Goal: Task Accomplishment & Management: Manage account settings

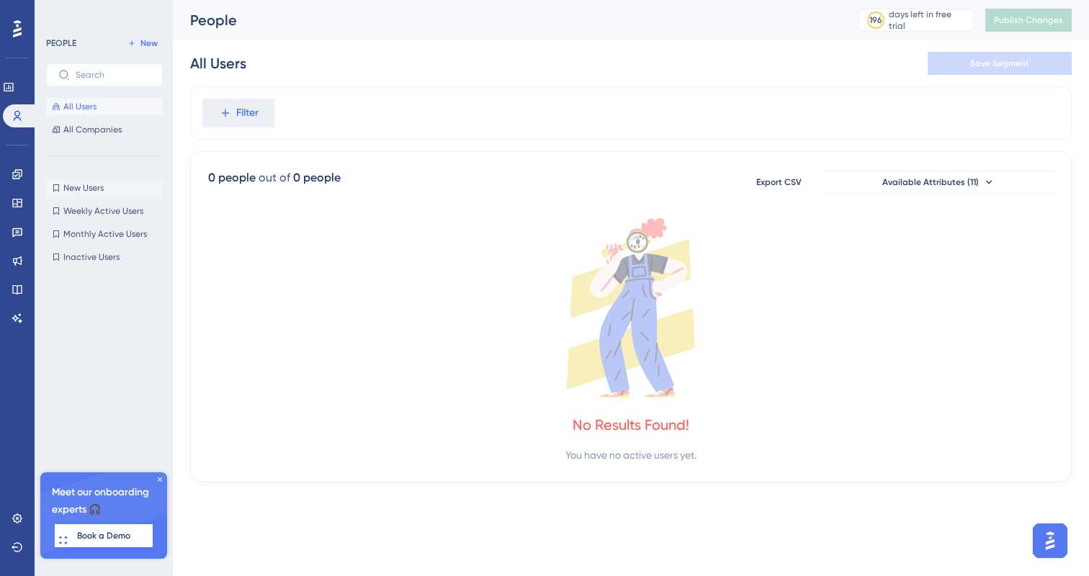
click at [89, 186] on span "New Users" at bounding box center [83, 188] width 40 height 12
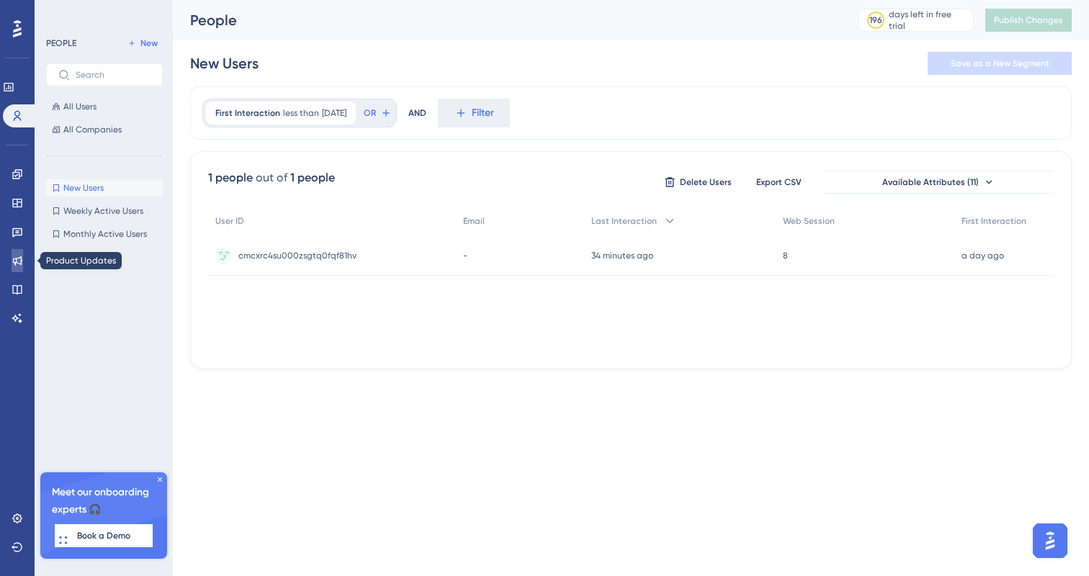
click at [16, 256] on icon at bounding box center [18, 261] width 12 height 12
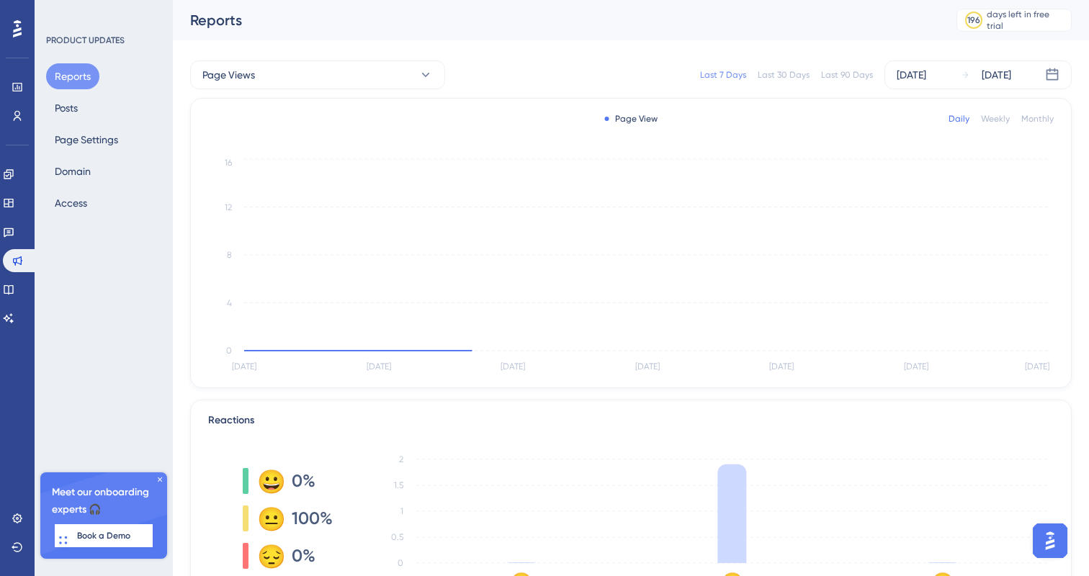
click at [109, 153] on div "Reports Posts Page Settings Domain Access" at bounding box center [104, 139] width 117 height 153
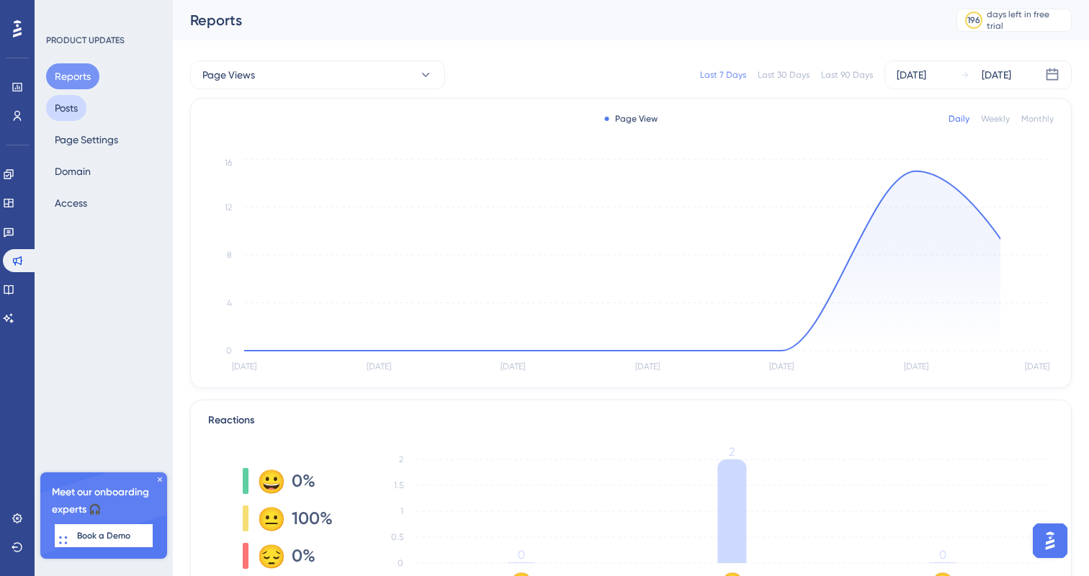
click at [82, 107] on button "Posts" at bounding box center [66, 108] width 40 height 26
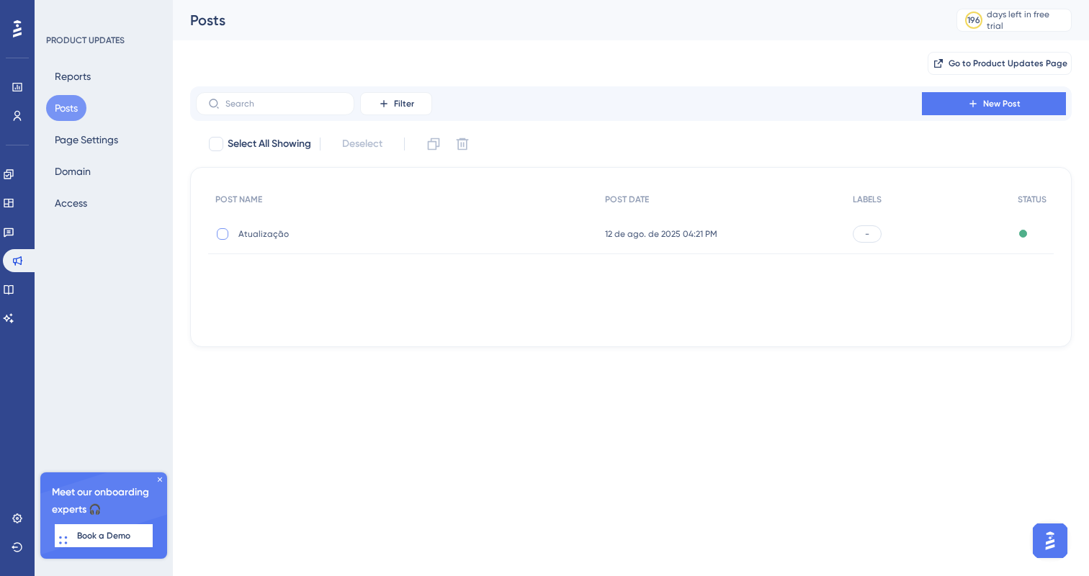
click at [228, 230] on div at bounding box center [222, 234] width 14 height 14
checkbox input "true"
click at [469, 134] on button at bounding box center [462, 144] width 23 height 23
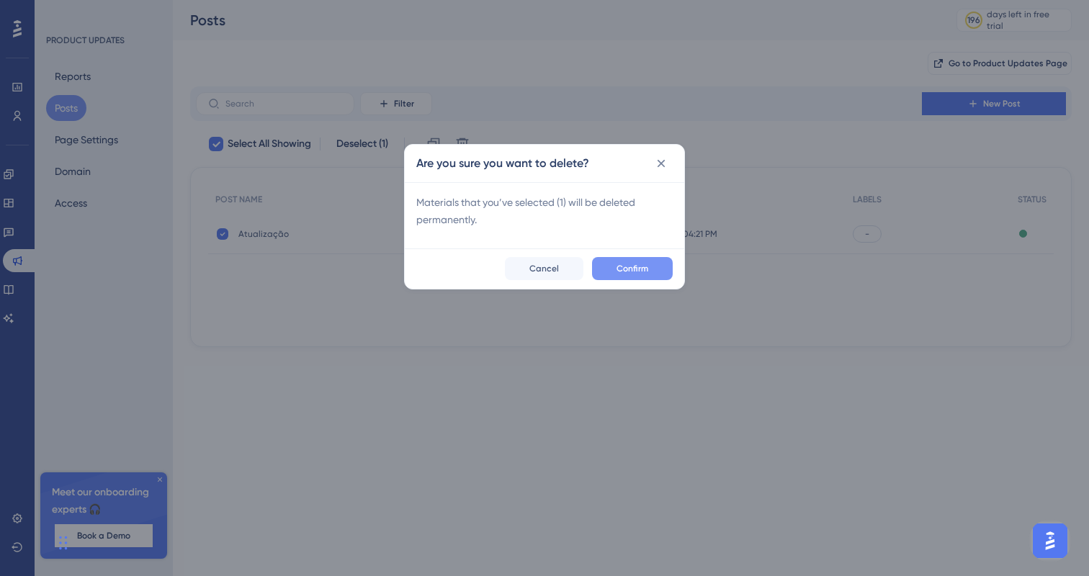
click at [647, 275] on button "Confirm" at bounding box center [632, 268] width 81 height 23
